Goal: Task Accomplishment & Management: Manage account settings

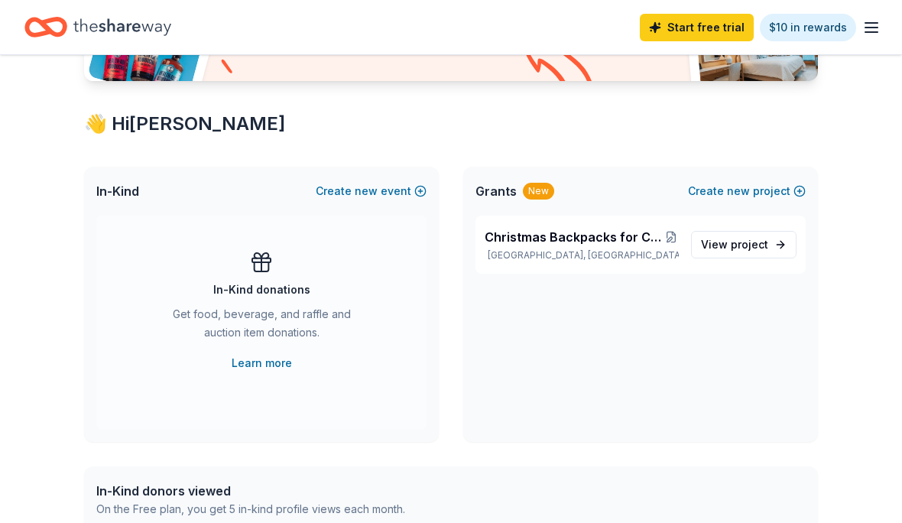
scroll to position [225, 0]
click at [600, 249] on p "[GEOGRAPHIC_DATA], [GEOGRAPHIC_DATA]" at bounding box center [581, 255] width 194 height 12
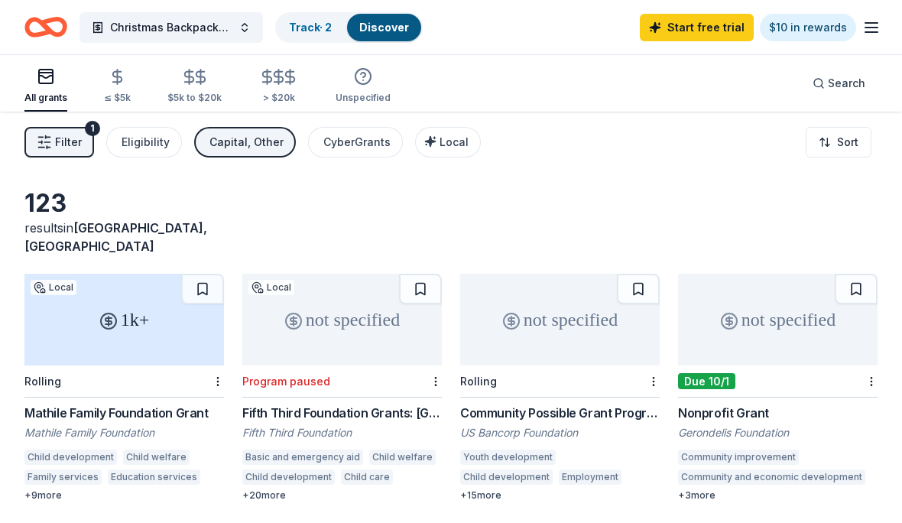
click at [310, 15] on div "Track · 2" at bounding box center [310, 28] width 67 height 28
click at [309, 33] on link "Track · 2" at bounding box center [310, 27] width 43 height 13
click at [328, 31] on link "Track · 2" at bounding box center [310, 27] width 43 height 13
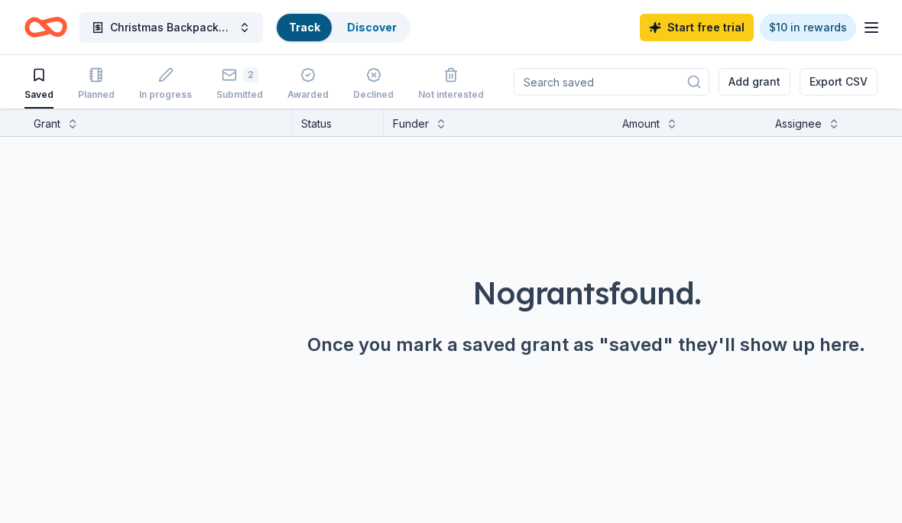
scroll to position [2, 0]
click at [313, 34] on link "Track · 2" at bounding box center [310, 27] width 43 height 13
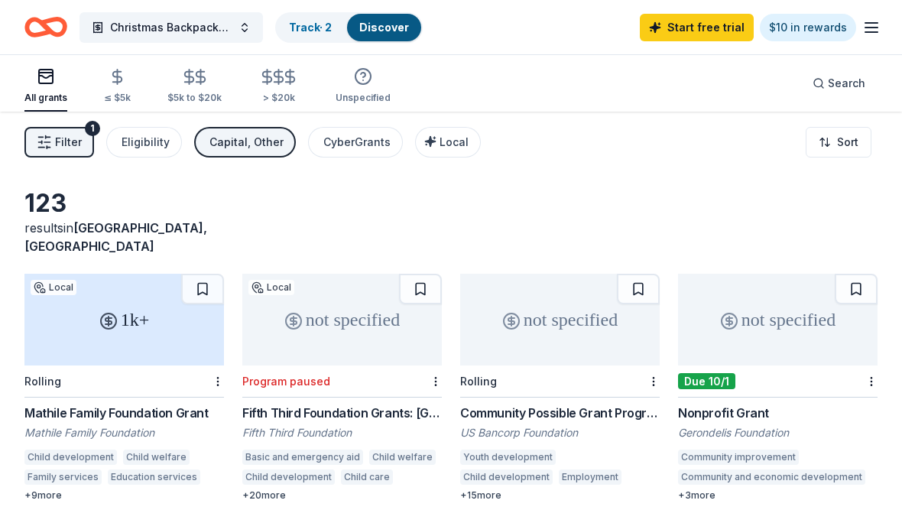
click at [311, 24] on link "Track · 2" at bounding box center [310, 27] width 43 height 13
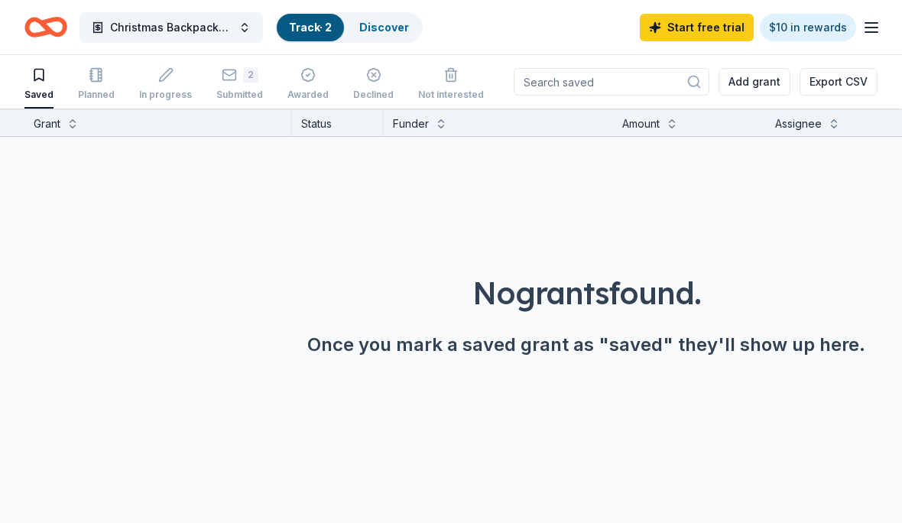
click at [231, 79] on div "2" at bounding box center [239, 74] width 47 height 15
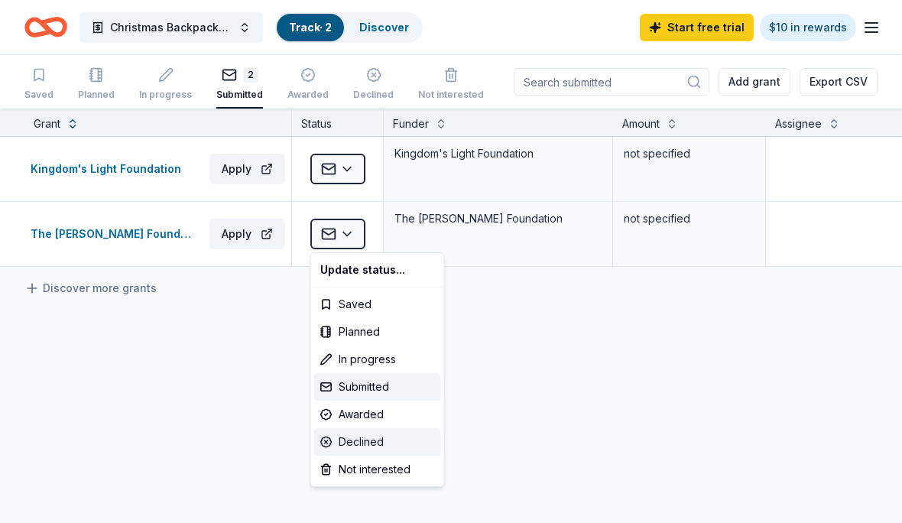
click at [380, 445] on div "Declined" at bounding box center [377, 442] width 127 height 28
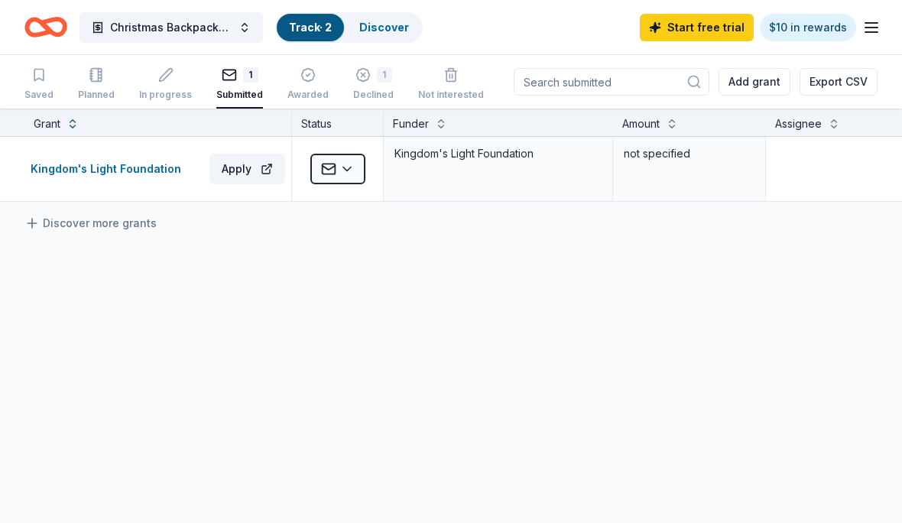
click at [346, 444] on div "Kingdom's Light Foundation Apply Submitted Kingdom's Light Foundation not speci…" at bounding box center [586, 313] width 1172 height 352
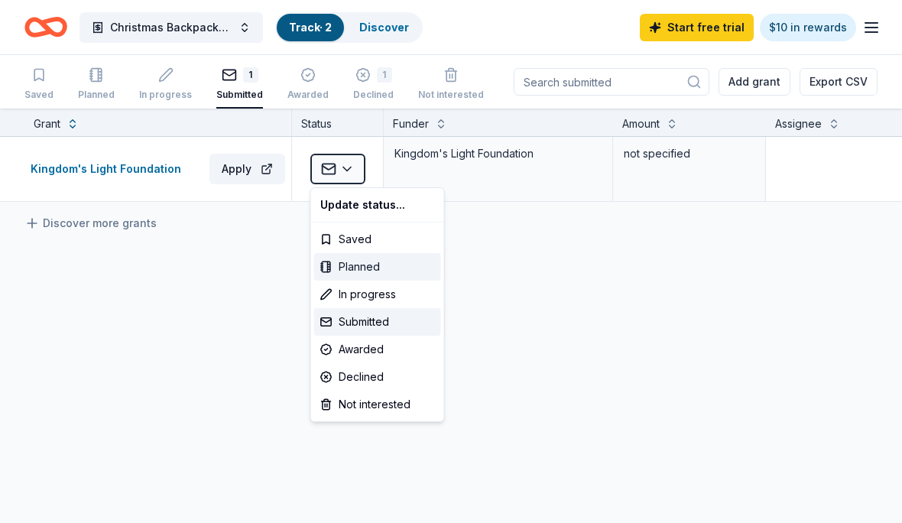
click at [434, 276] on div "Planned" at bounding box center [377, 267] width 127 height 28
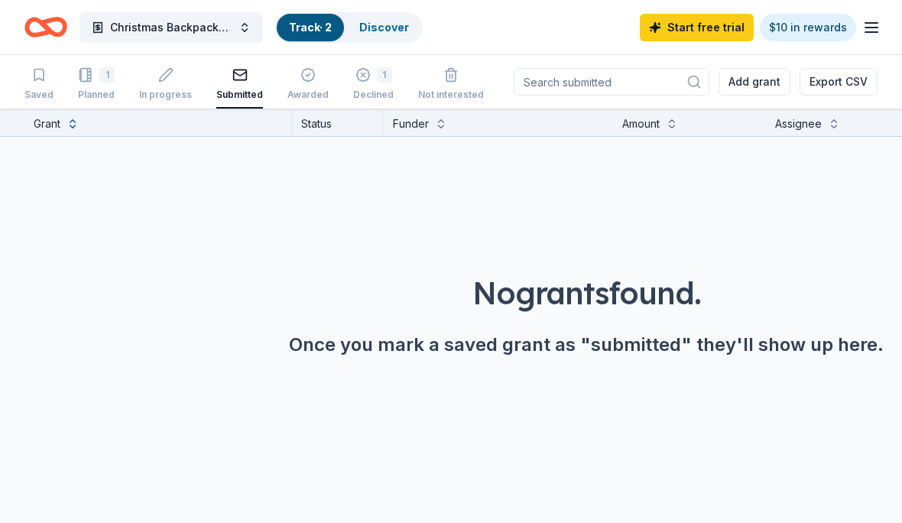
click at [365, 83] on div "1 Declined" at bounding box center [373, 84] width 41 height 34
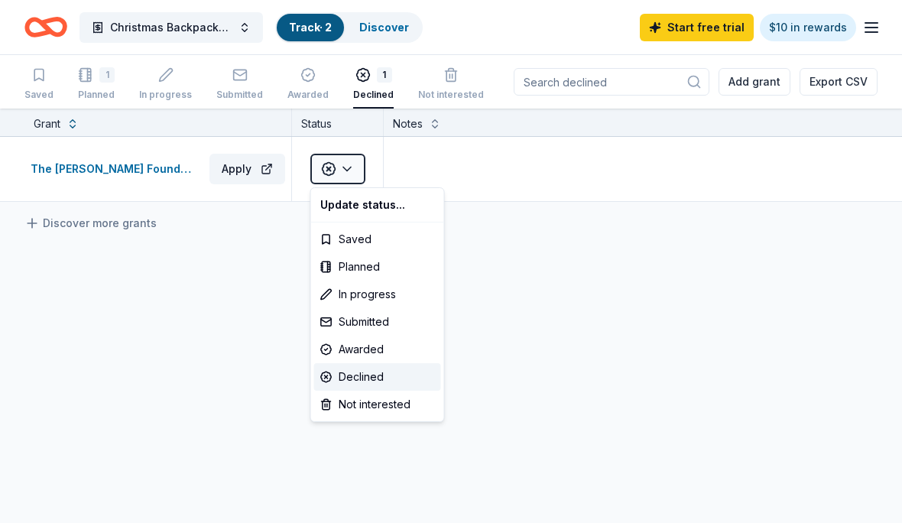
click at [83, 78] on html "Christmas Backpacks for Children in Appalachia Track · 2 Discover Start free tr…" at bounding box center [451, 261] width 902 height 523
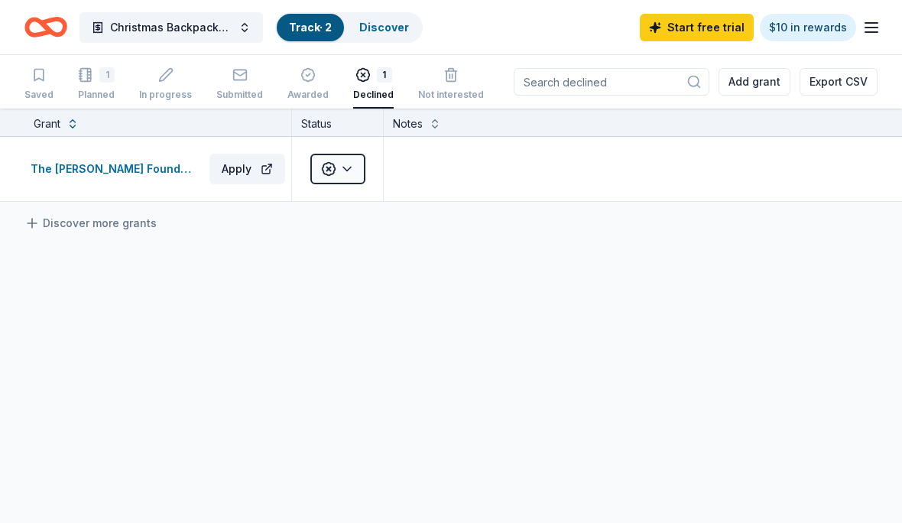
click at [102, 76] on div "1" at bounding box center [106, 74] width 15 height 15
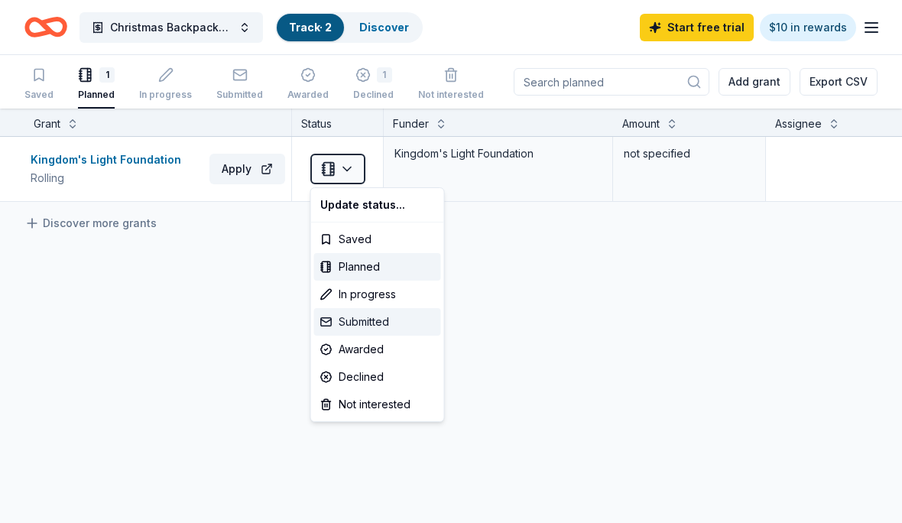
click at [387, 321] on div "Submitted" at bounding box center [377, 322] width 127 height 28
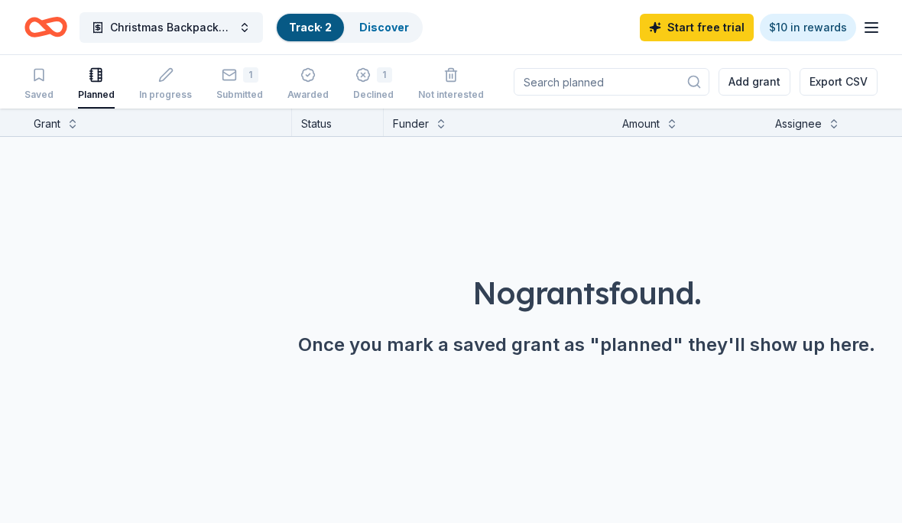
click at [242, 76] on div "1 Submitted" at bounding box center [239, 76] width 47 height 34
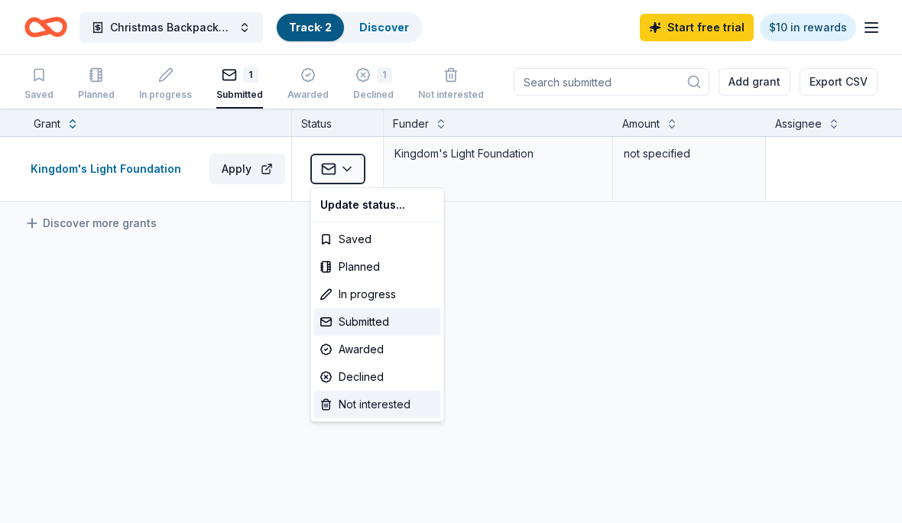
click at [401, 405] on div "Not interested" at bounding box center [377, 404] width 127 height 28
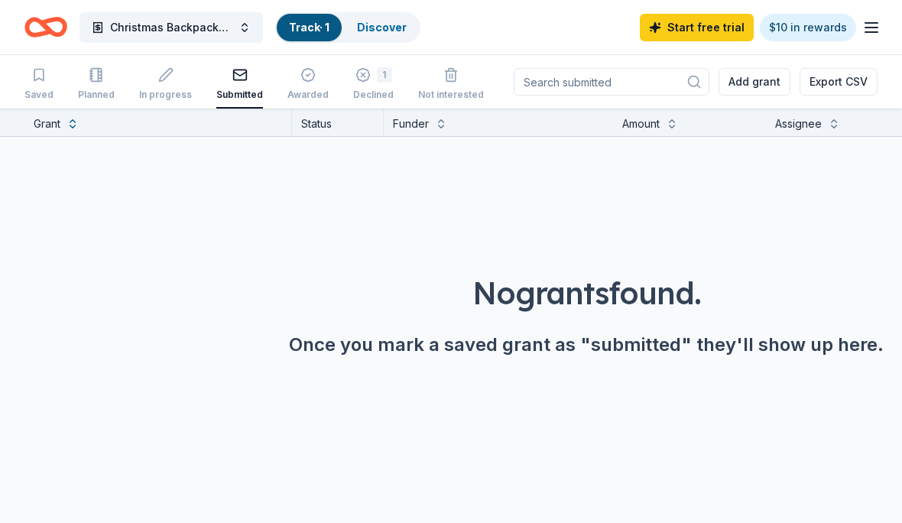
click at [321, 23] on link "Track · 1" at bounding box center [309, 27] width 41 height 13
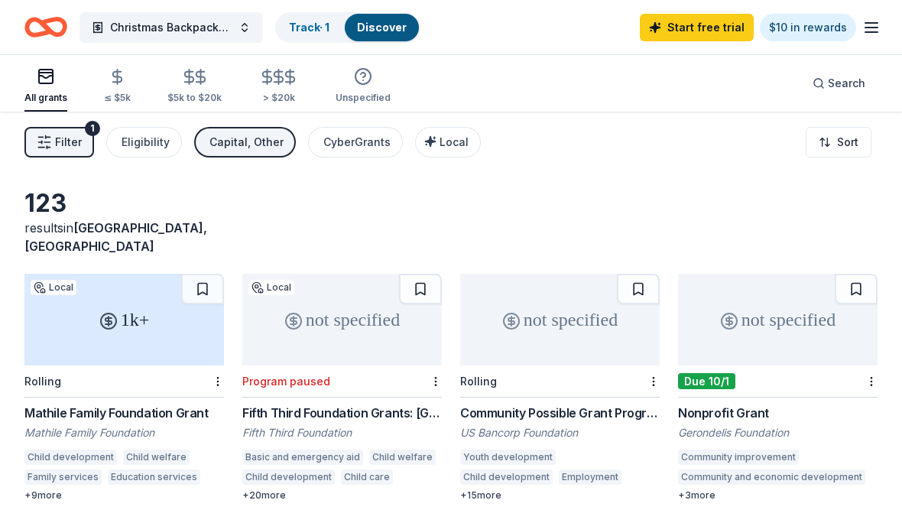
click at [303, 21] on link "Track · 1" at bounding box center [309, 27] width 41 height 13
click at [329, 22] on link "Track · 1" at bounding box center [309, 27] width 41 height 13
click at [304, 34] on div "Track · 1" at bounding box center [309, 28] width 65 height 28
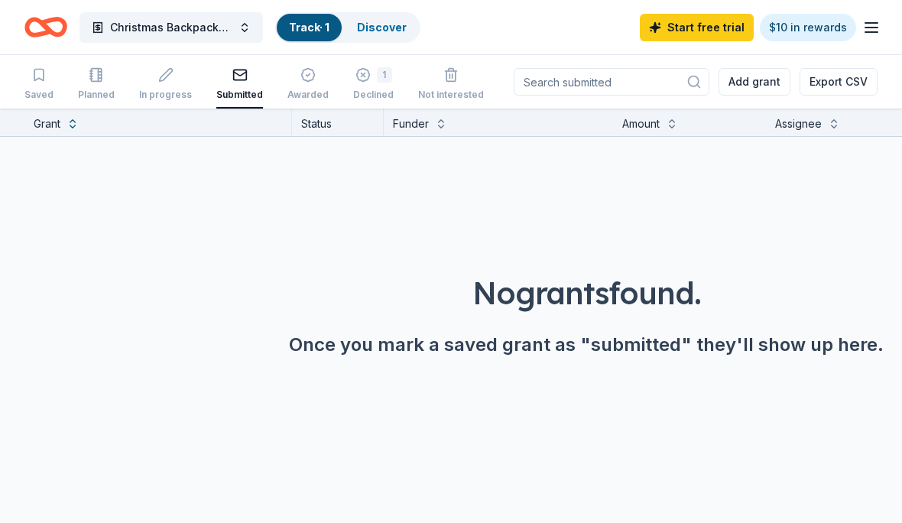
click at [318, 31] on link "Track · 1" at bounding box center [309, 27] width 41 height 13
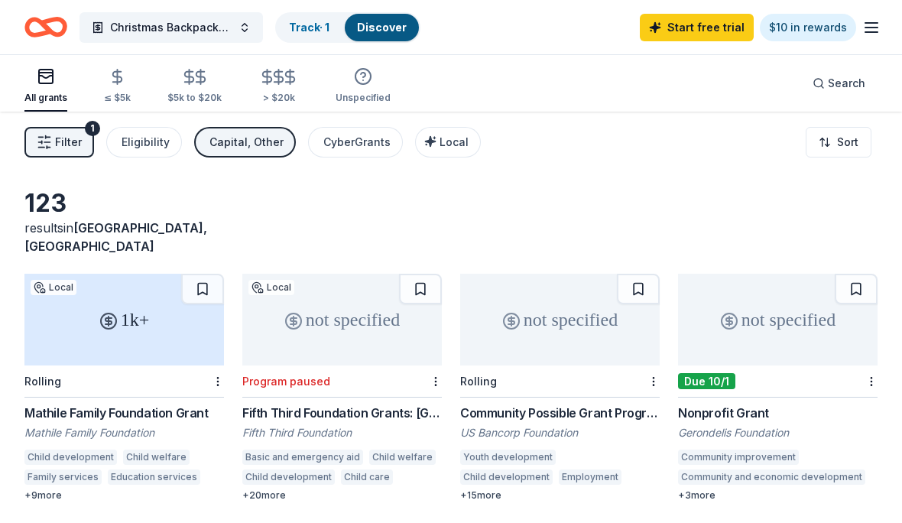
click at [53, 143] on button "Filter 1" at bounding box center [59, 142] width 70 height 31
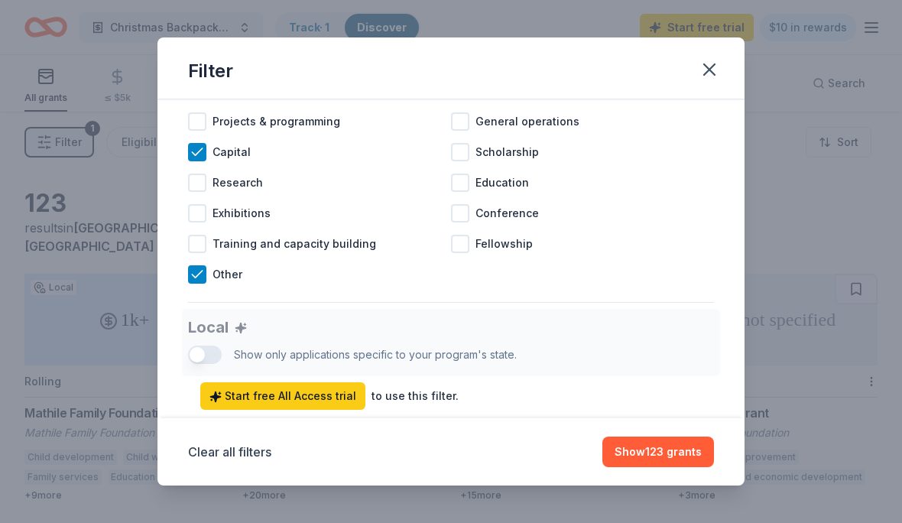
scroll to position [660, 0]
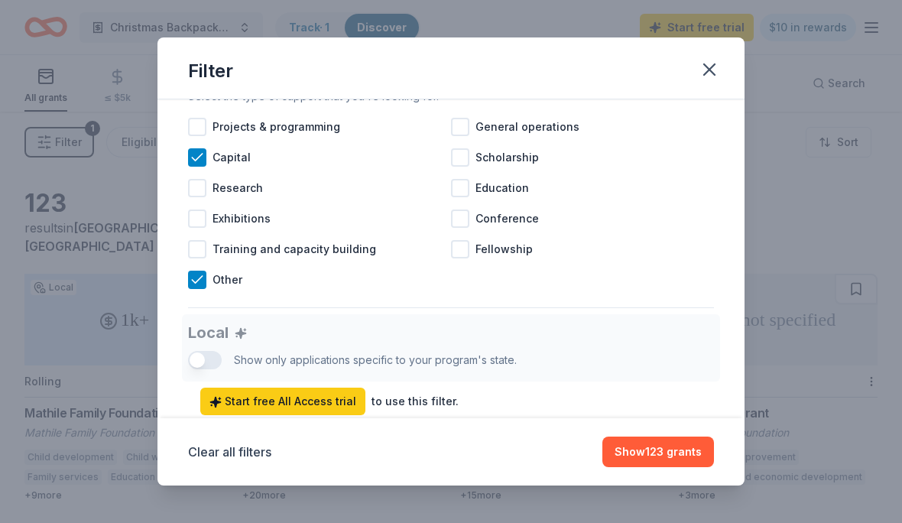
click at [207, 177] on div "Research" at bounding box center [319, 188] width 263 height 31
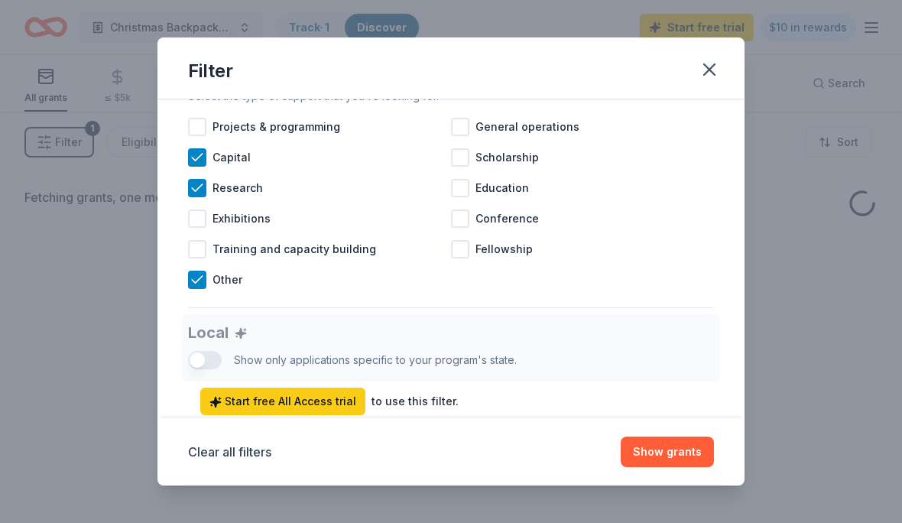
click at [199, 281] on icon at bounding box center [197, 279] width 15 height 15
click at [194, 194] on icon at bounding box center [197, 187] width 15 height 15
click at [200, 155] on icon at bounding box center [197, 157] width 10 height 7
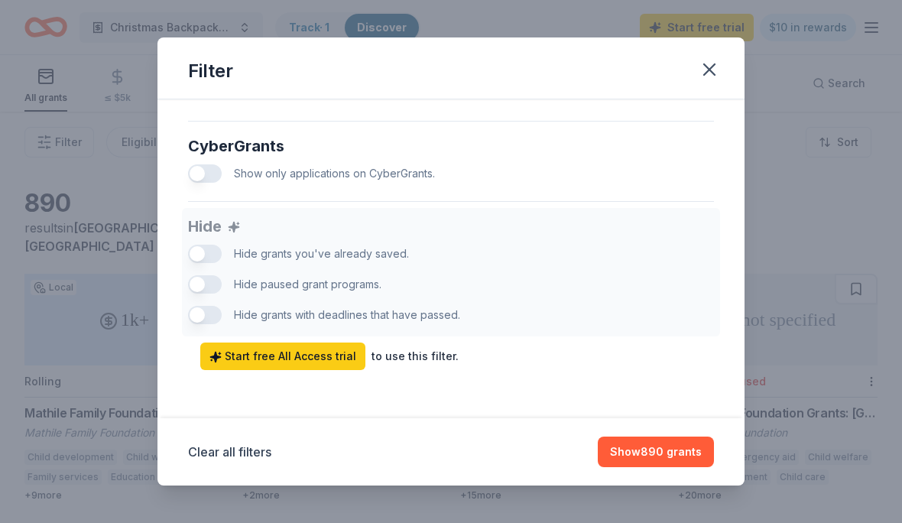
scroll to position [979, 0]
click at [717, 64] on icon "button" at bounding box center [708, 69] width 21 height 21
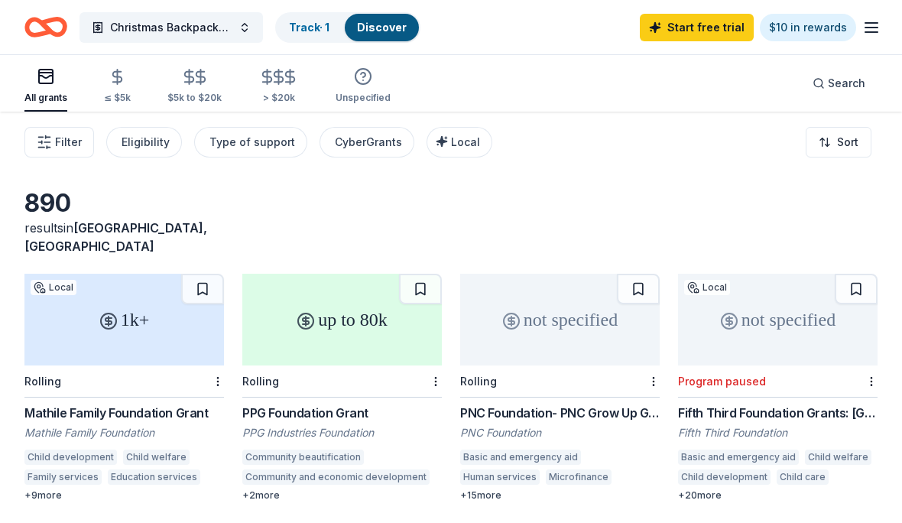
click at [312, 26] on link "Track · 1" at bounding box center [309, 27] width 41 height 13
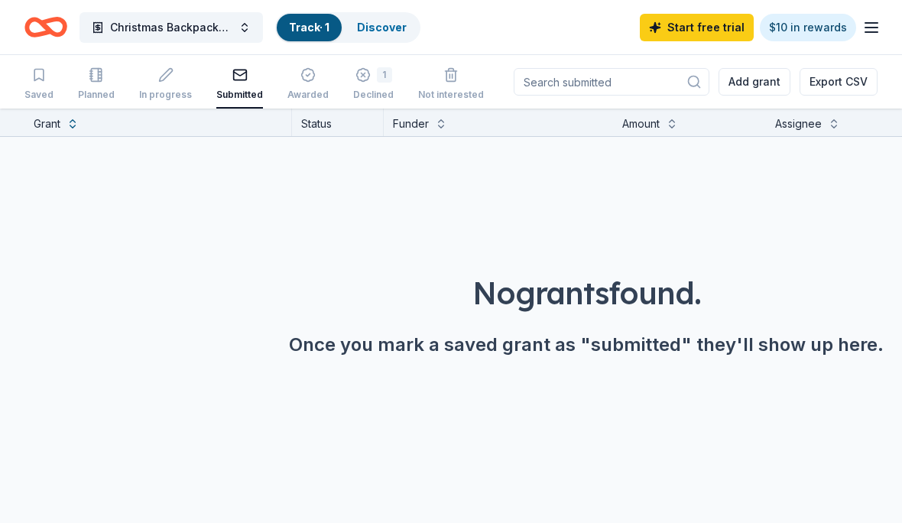
click at [354, 66] on button "1 Declined" at bounding box center [373, 84] width 41 height 47
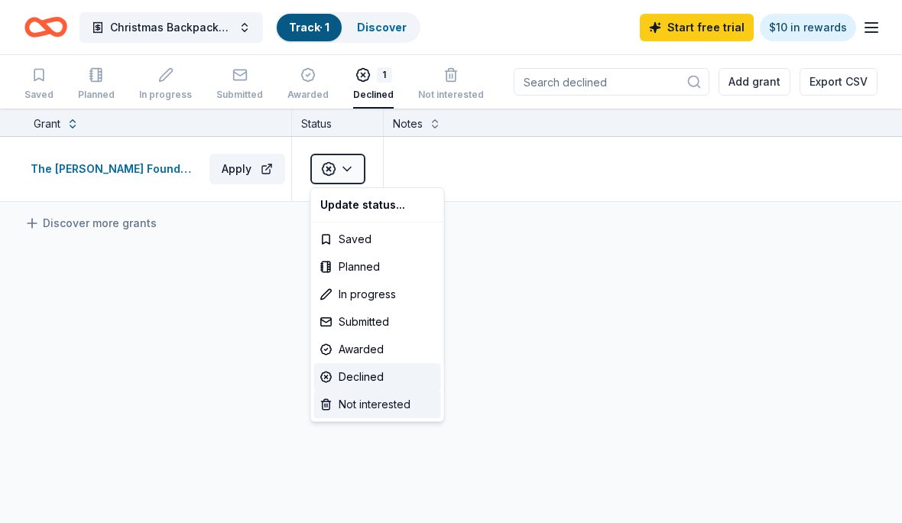
click at [405, 399] on div "Not interested" at bounding box center [377, 404] width 127 height 28
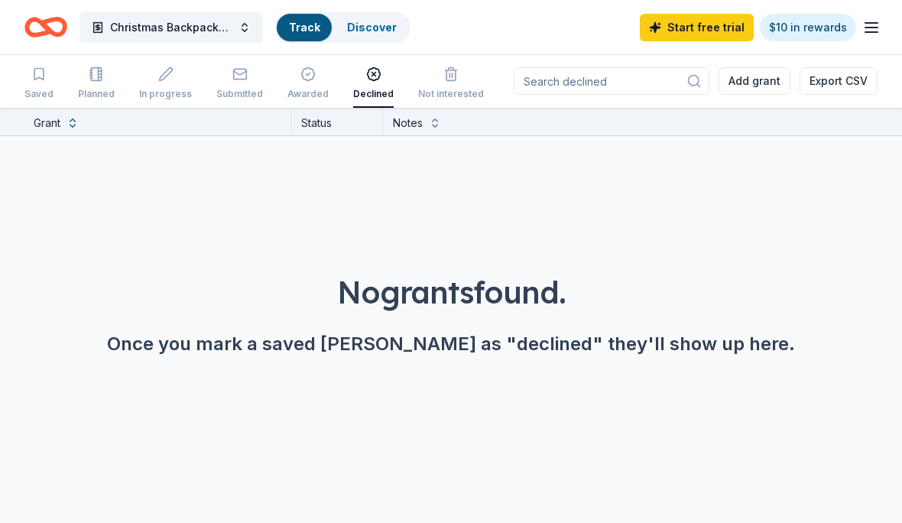
scroll to position [5, 0]
click at [194, 31] on span "Christmas Backpacks for Children in [GEOGRAPHIC_DATA]" at bounding box center [171, 27] width 122 height 18
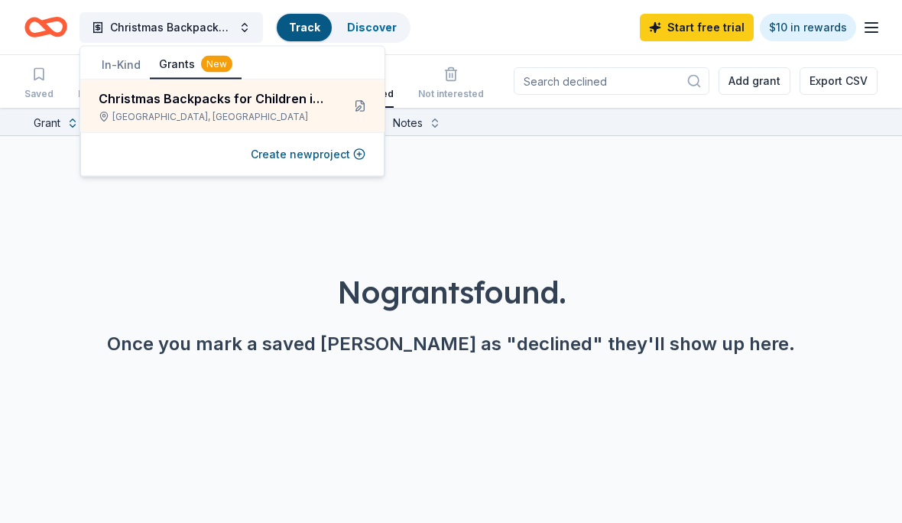
click at [359, 110] on button at bounding box center [360, 106] width 24 height 24
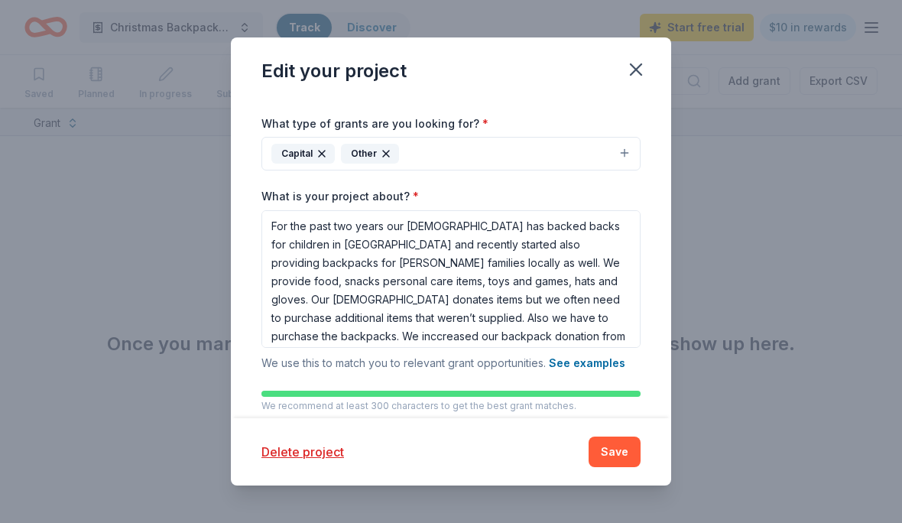
scroll to position [127, 0]
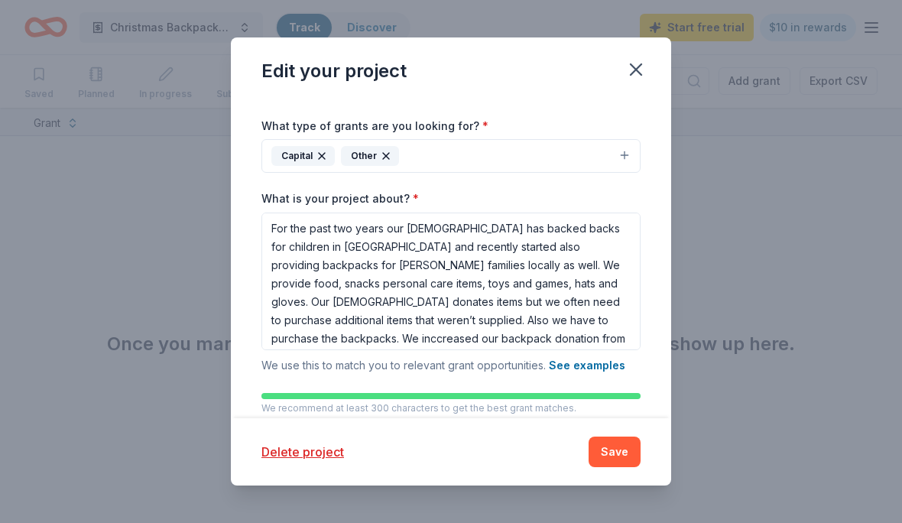
click at [308, 458] on button "Delete project" at bounding box center [302, 451] width 83 height 18
click at [319, 461] on button "Delete project" at bounding box center [302, 451] width 83 height 18
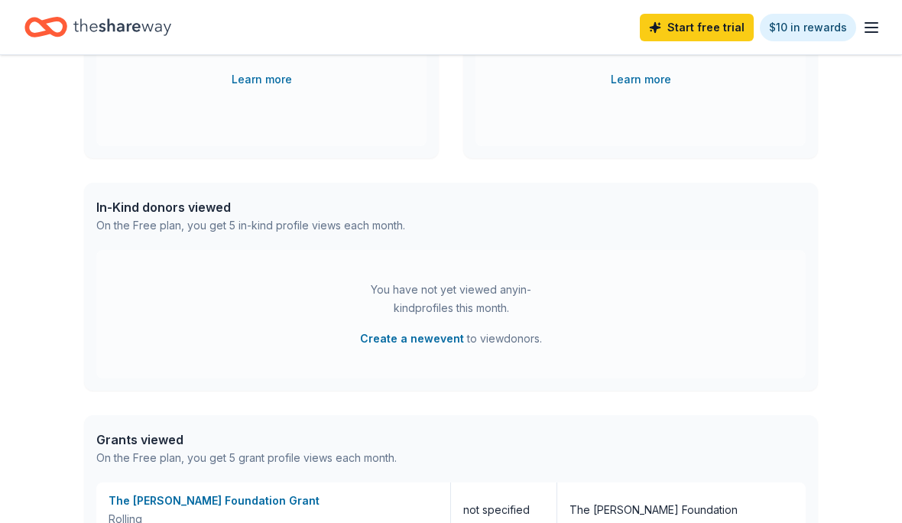
scroll to position [516, 0]
